Goal: Find specific page/section: Find specific page/section

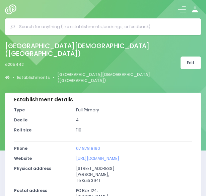
select select "5"
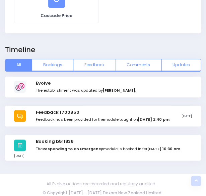
scroll to position [697, 0]
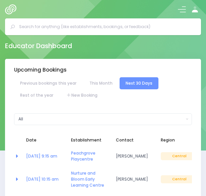
select select "5"
click at [99, 26] on input "s" at bounding box center [105, 27] width 173 height 10
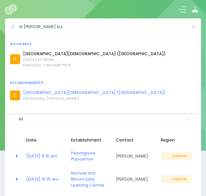
type input "st josephs te kui"
click at [63, 91] on link "[GEOGRAPHIC_DATA][DEMOGRAPHIC_DATA] ([GEOGRAPHIC_DATA])" at bounding box center [94, 93] width 143 height 6
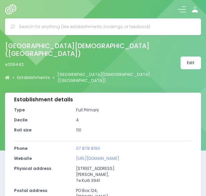
select select "5"
